Goal: Task Accomplishment & Management: Use online tool/utility

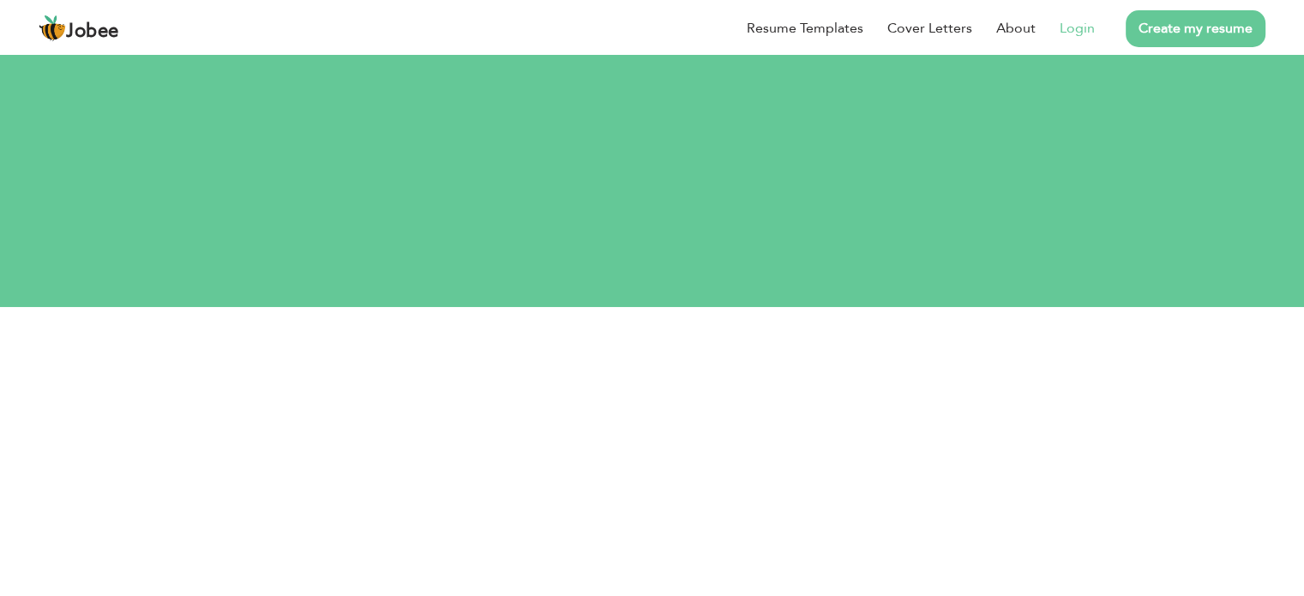
click at [1086, 26] on link "Login" at bounding box center [1076, 28] width 35 height 21
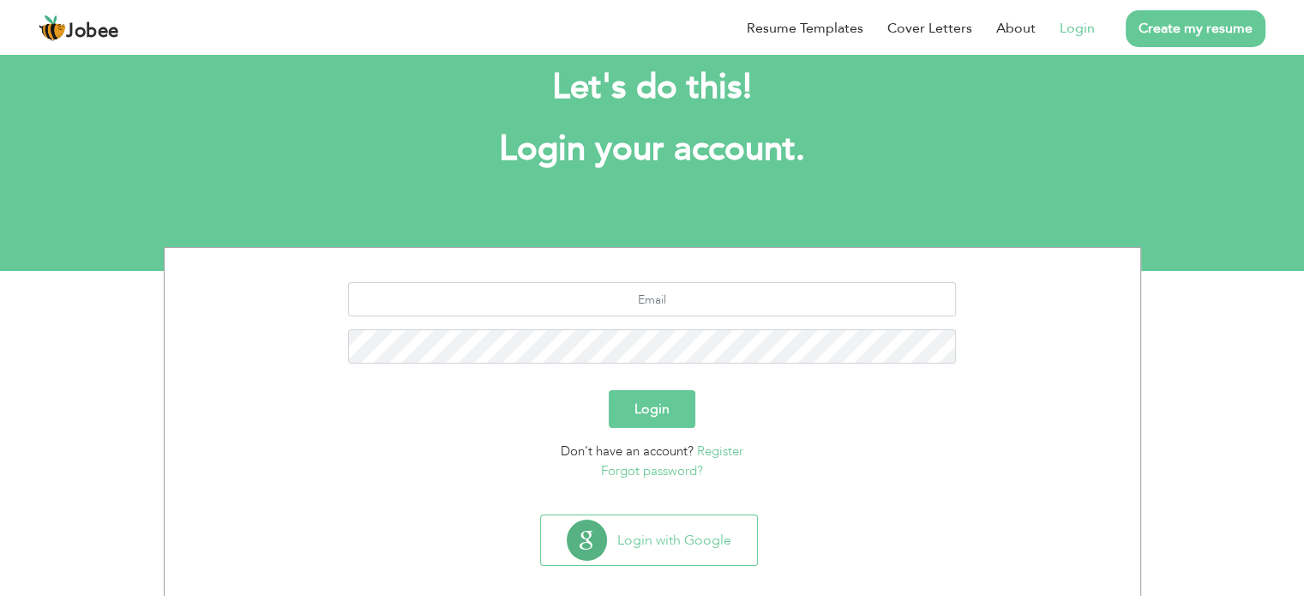
scroll to position [54, 0]
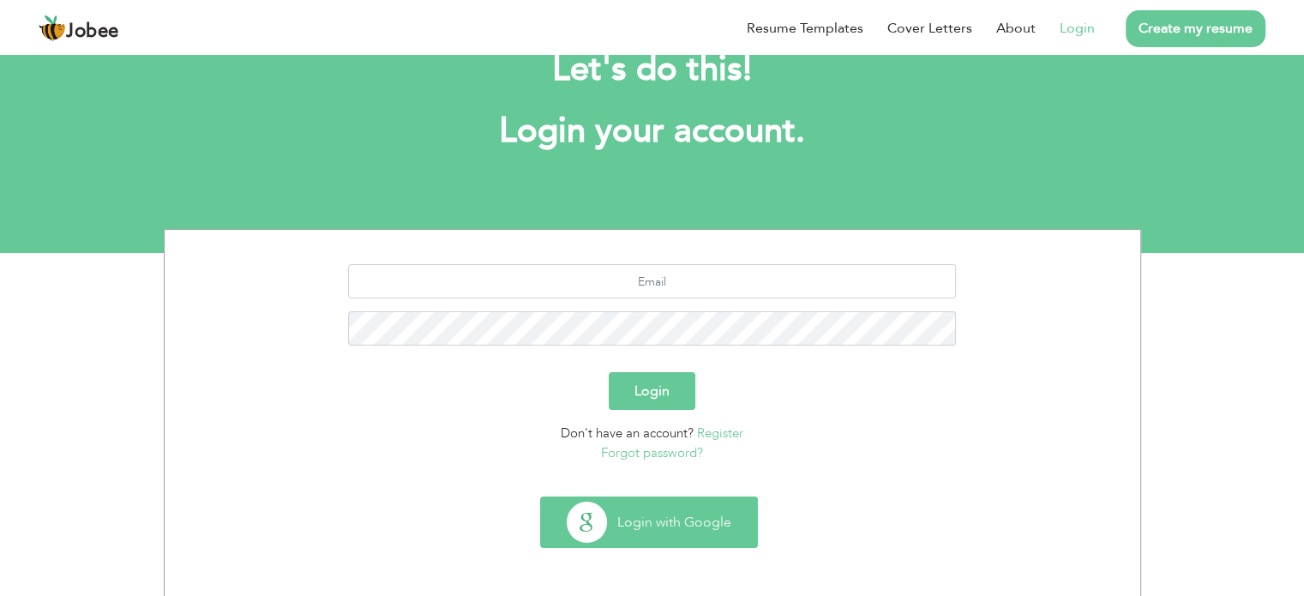
click at [692, 527] on button "Login with Google" at bounding box center [649, 522] width 216 height 50
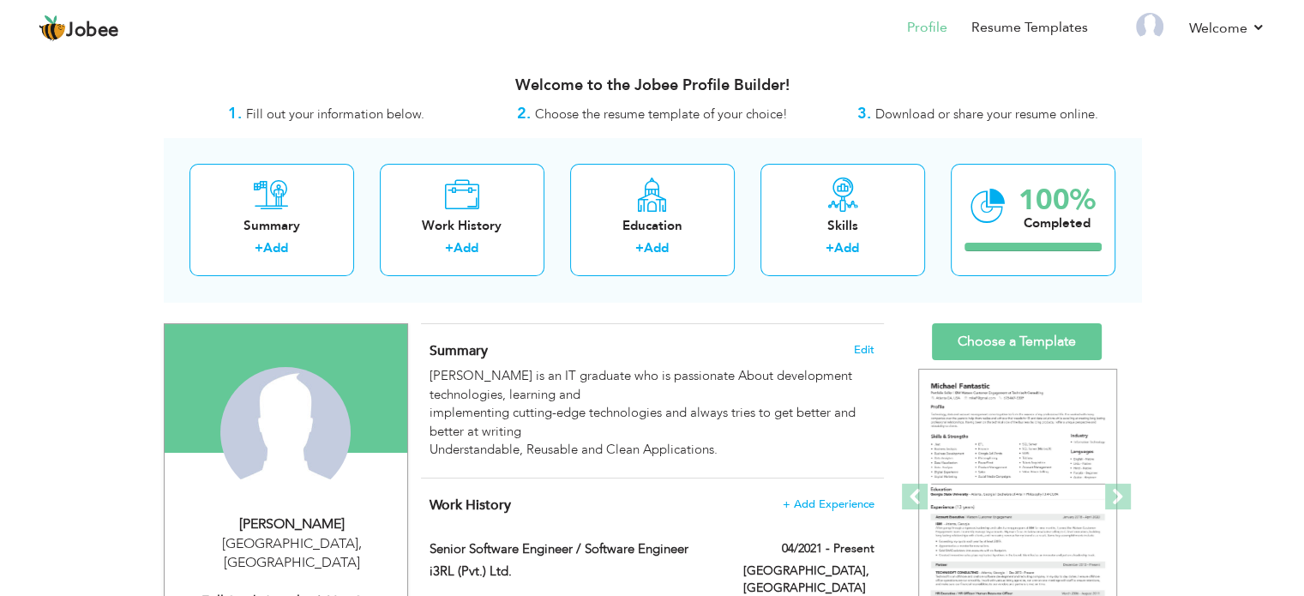
click at [674, 116] on span "Choose the resume template of your choice!" at bounding box center [661, 113] width 253 height 17
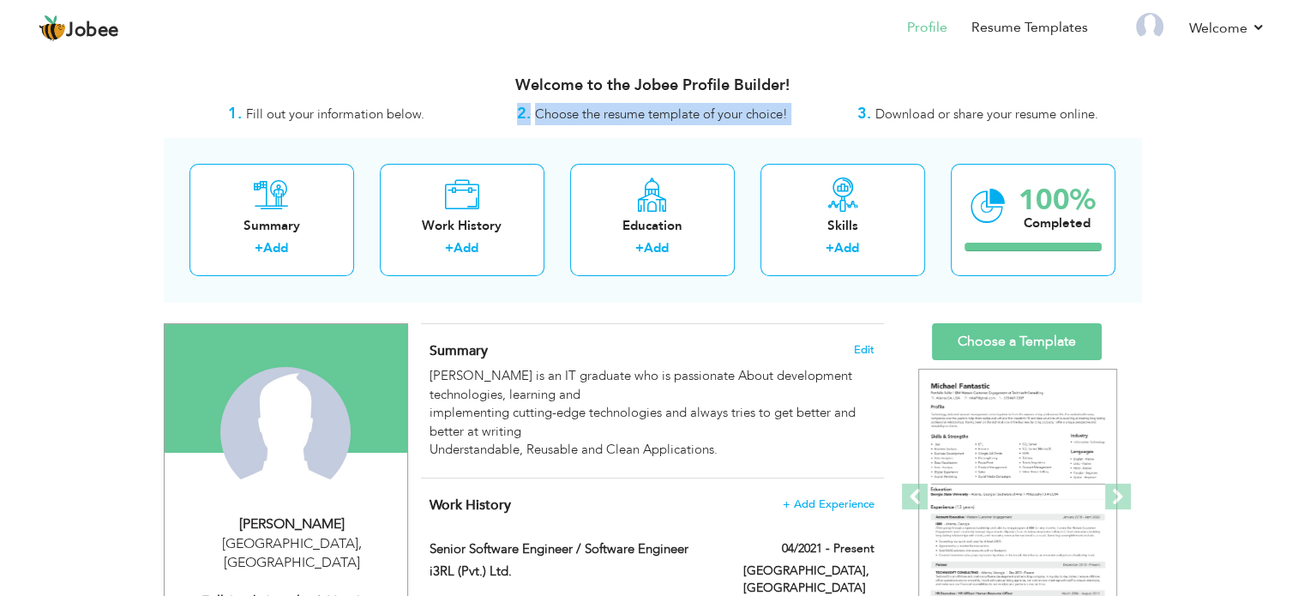
click at [674, 116] on span "Choose the resume template of your choice!" at bounding box center [661, 113] width 253 height 17
click at [330, 118] on span "Fill out your information below." at bounding box center [335, 113] width 178 height 17
